Goal: Use online tool/utility: Utilize a website feature to perform a specific function

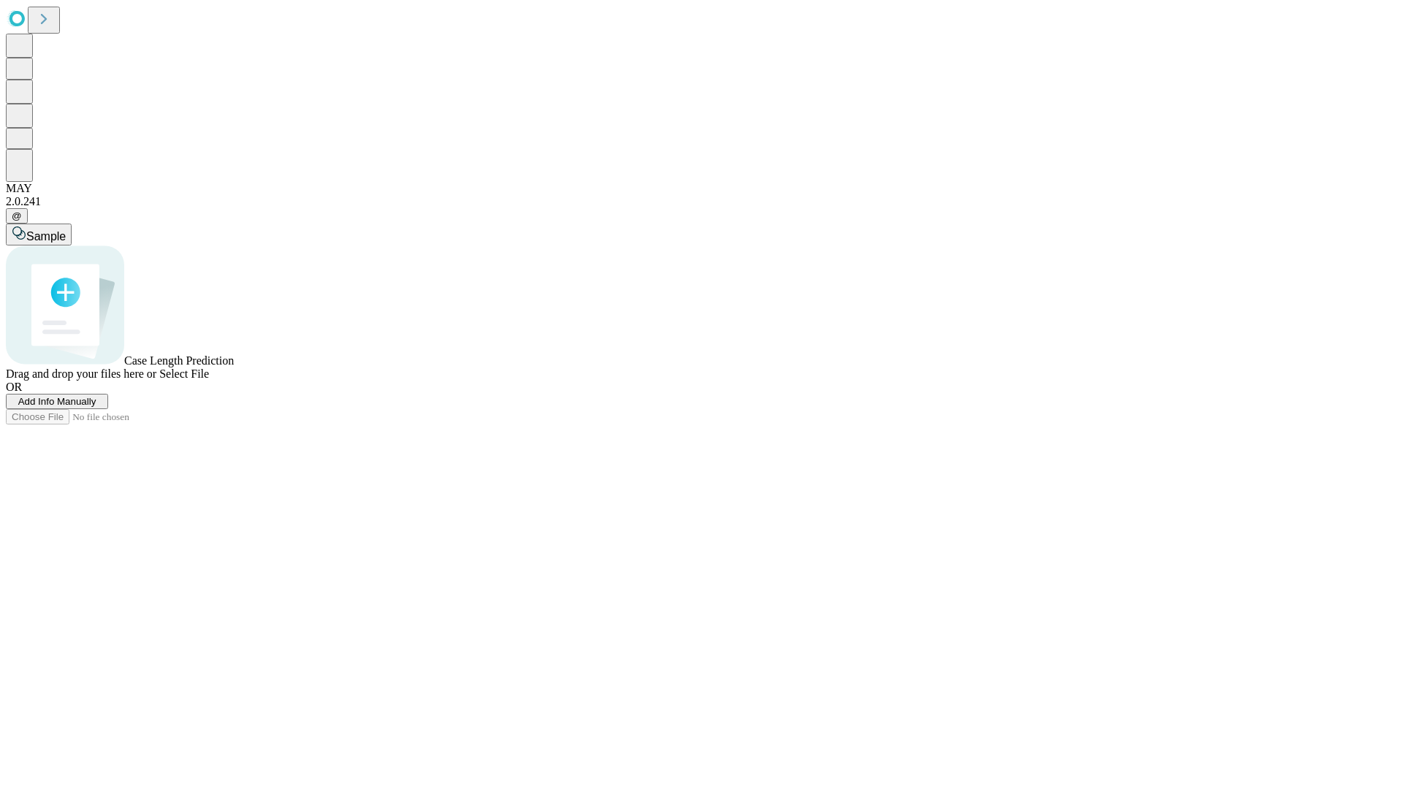
click at [209, 380] on span "Select File" at bounding box center [184, 374] width 50 height 12
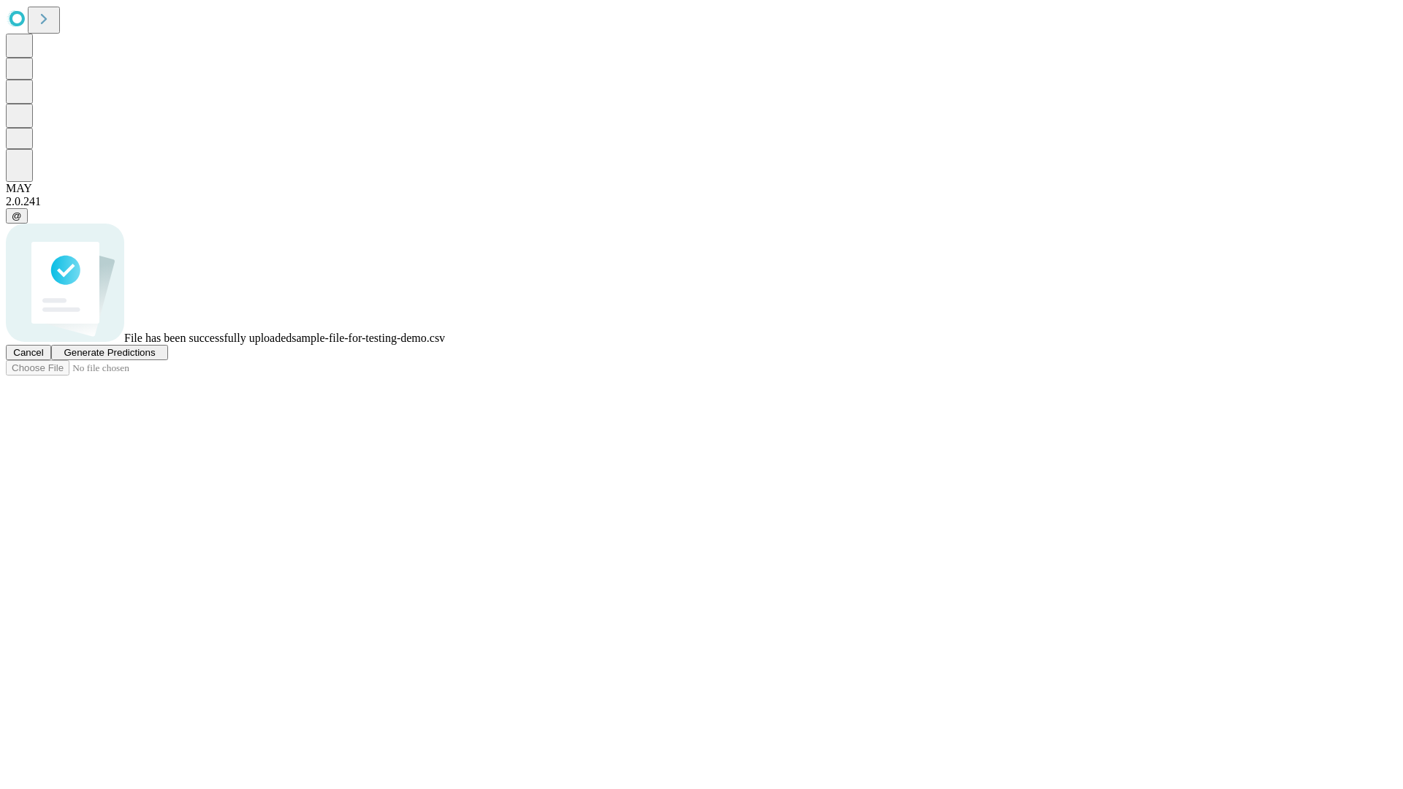
click at [155, 358] on span "Generate Predictions" at bounding box center [109, 352] width 91 height 11
